Goal: Information Seeking & Learning: Learn about a topic

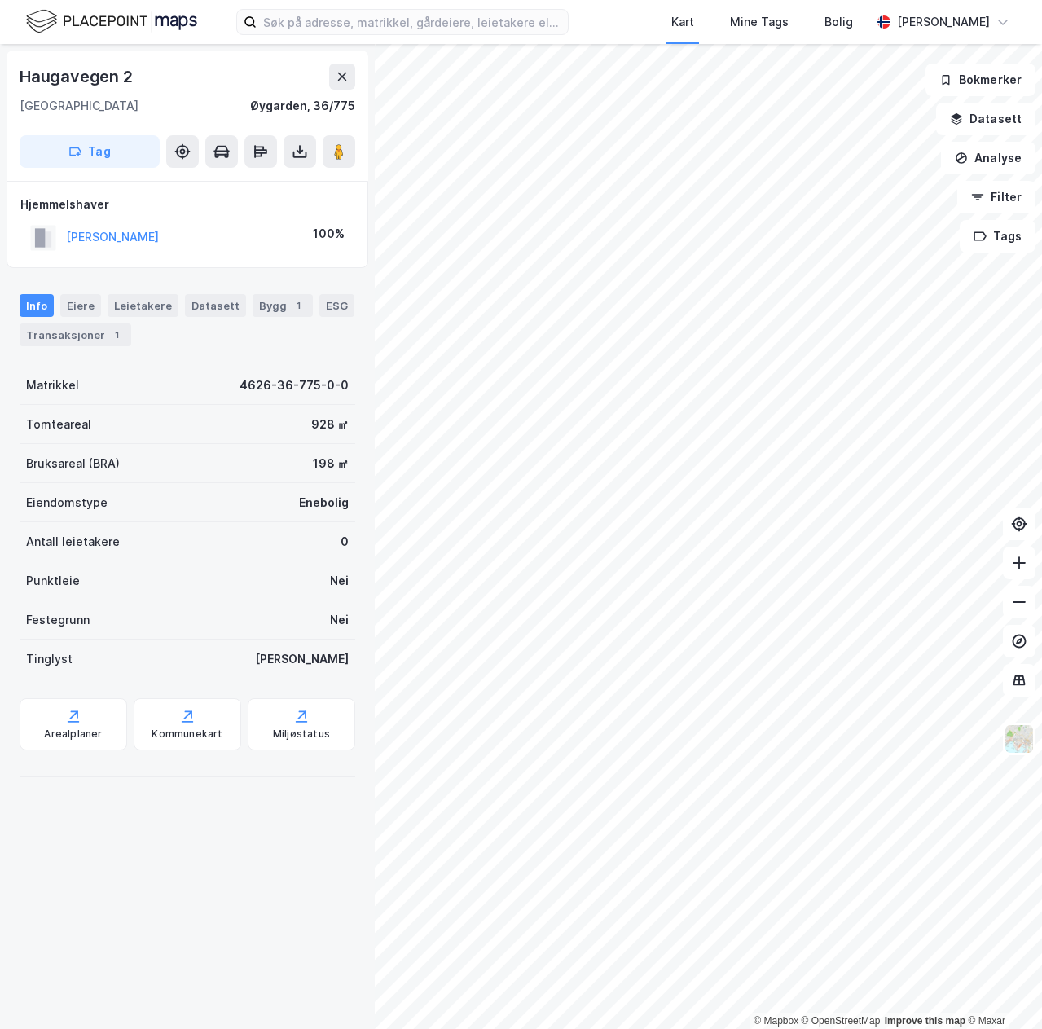
click at [48, 77] on div "Haugavegen 2" at bounding box center [78, 77] width 117 height 26
drag, startPoint x: 48, startPoint y: 77, endPoint x: 124, endPoint y: 75, distance: 75.8
click at [124, 75] on div "Haugavegen 2" at bounding box center [78, 77] width 117 height 26
copy div "Haugavegen 2"
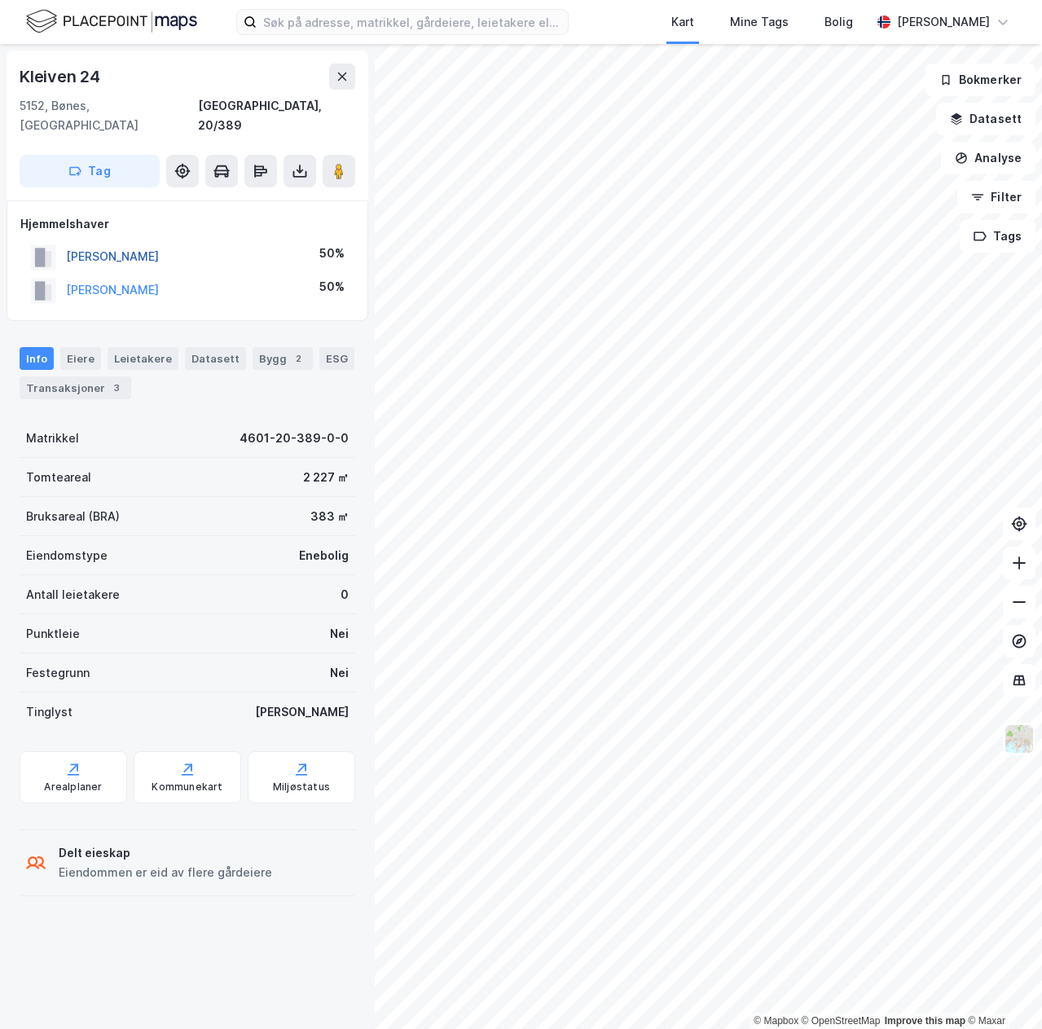
click at [0, 0] on button "[PERSON_NAME]" at bounding box center [0, 0] width 0 height 0
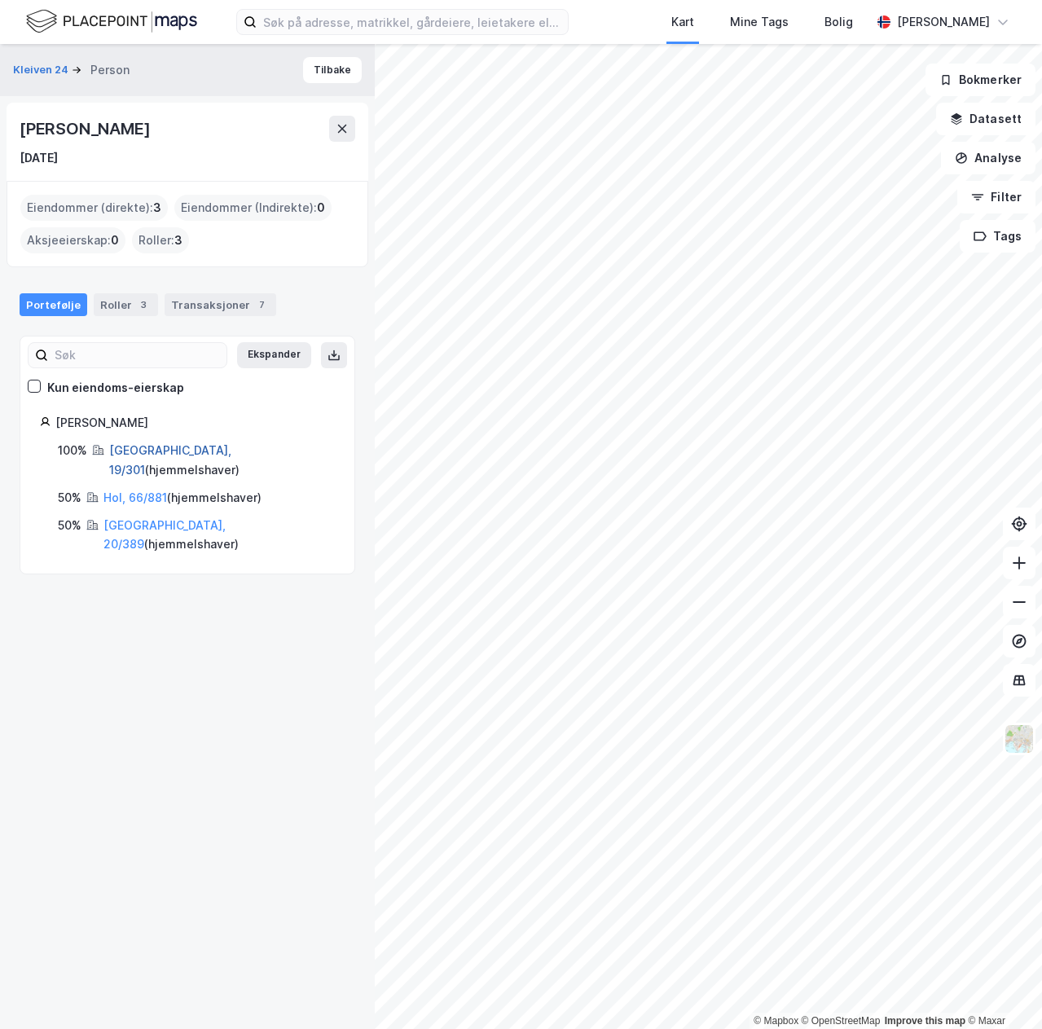
click at [144, 443] on link "[GEOGRAPHIC_DATA], 19/301" at bounding box center [170, 459] width 122 height 33
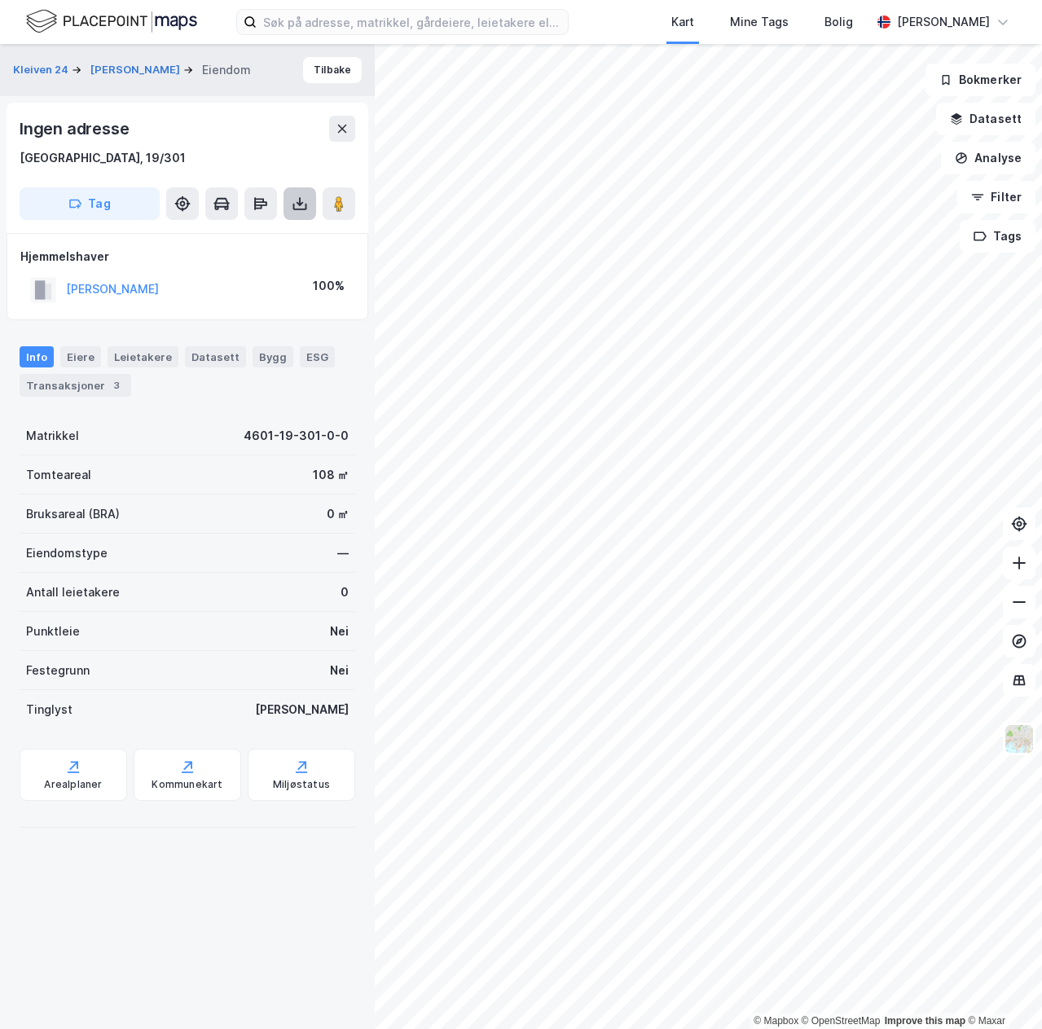
click at [307, 201] on icon at bounding box center [300, 204] width 16 height 16
click at [310, 232] on div "Last ned grunnbok" at bounding box center [230, 236] width 174 height 26
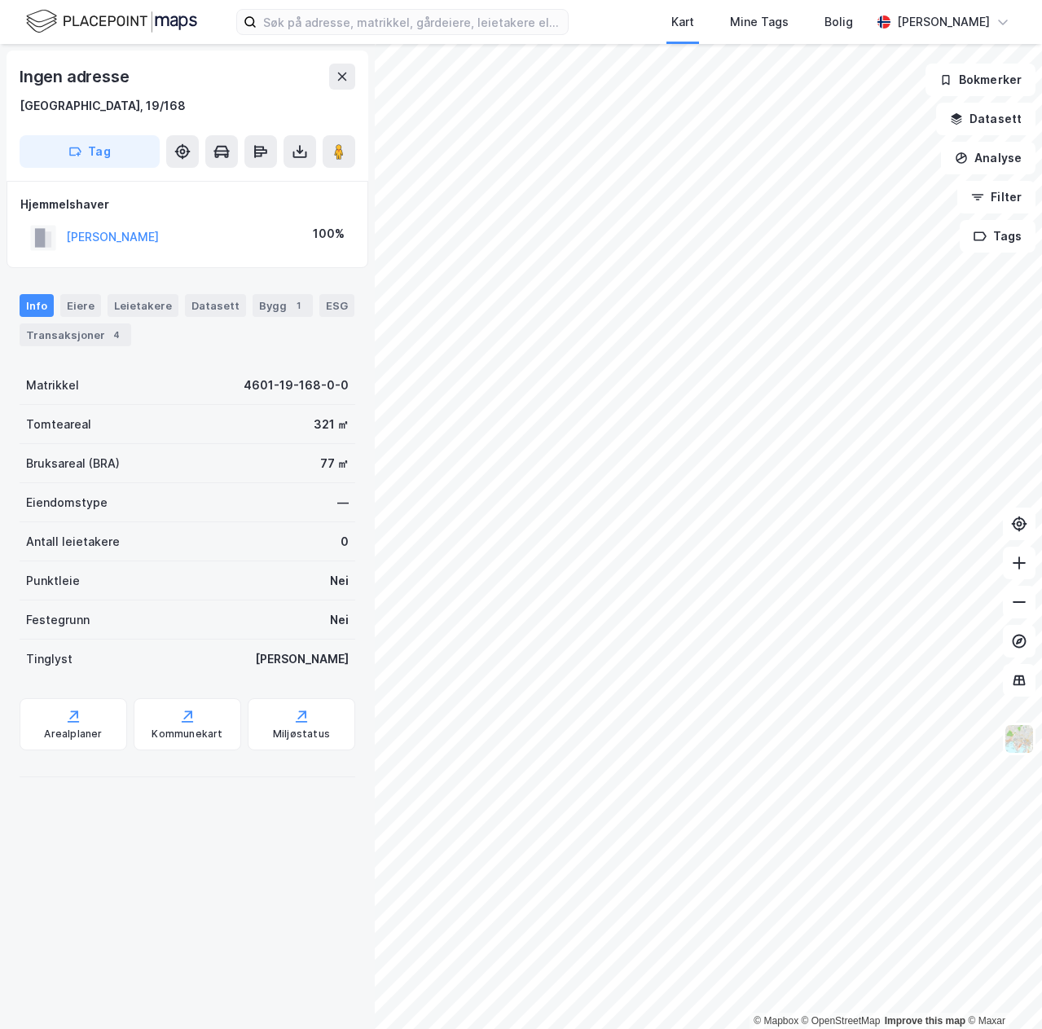
click at [132, 224] on div "[PERSON_NAME]" at bounding box center [94, 237] width 129 height 27
click at [132, 227] on div "[PERSON_NAME]" at bounding box center [112, 237] width 93 height 20
click at [0, 0] on button "[PERSON_NAME]" at bounding box center [0, 0] width 0 height 0
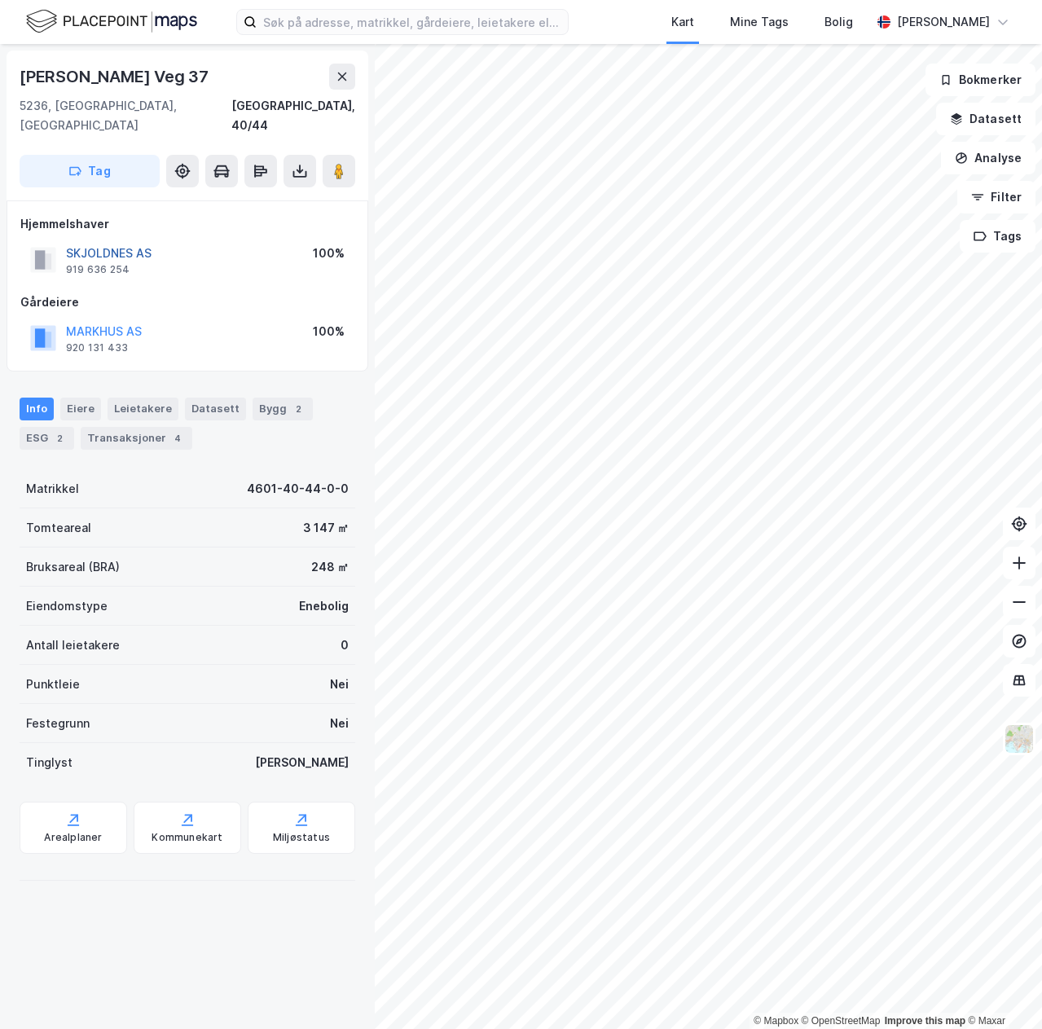
click at [0, 0] on button "SKJOLDNES AS" at bounding box center [0, 0] width 0 height 0
